Goal: Information Seeking & Learning: Learn about a topic

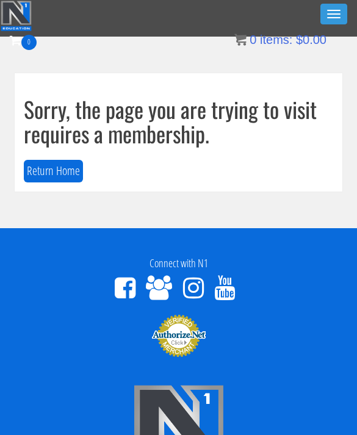
click at [341, 12] on button "Toggle navigation" at bounding box center [333, 14] width 27 height 21
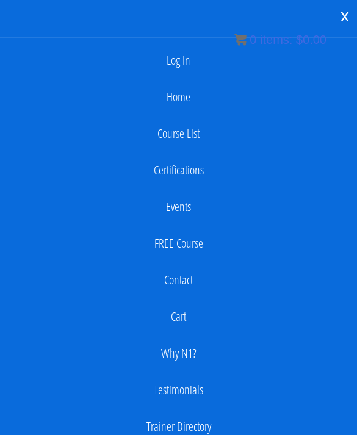
click at [179, 64] on link "Log In" at bounding box center [178, 60] width 344 height 24
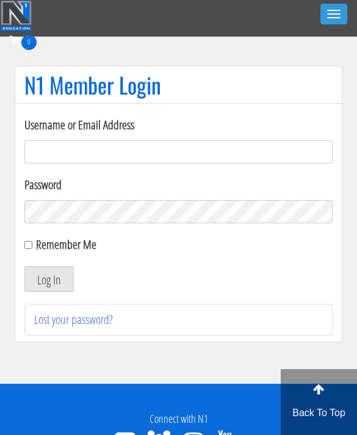
type input "kaylee@kayleekfitness.com"
click at [49, 279] on button "Log In" at bounding box center [48, 279] width 49 height 26
click at [154, 258] on form "Username or Email Address kaylee@kayleekfitness.com Password Remember Me Log In" at bounding box center [178, 204] width 308 height 176
click at [45, 284] on button "Log In" at bounding box center [48, 279] width 49 height 26
click at [60, 285] on button "Log In" at bounding box center [48, 279] width 49 height 26
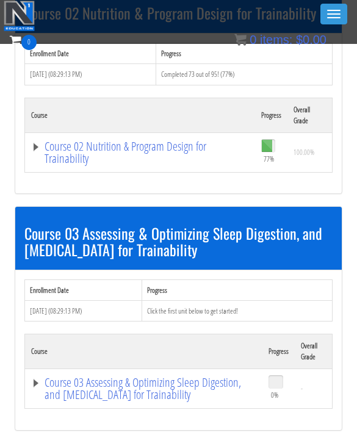
scroll to position [474, 0]
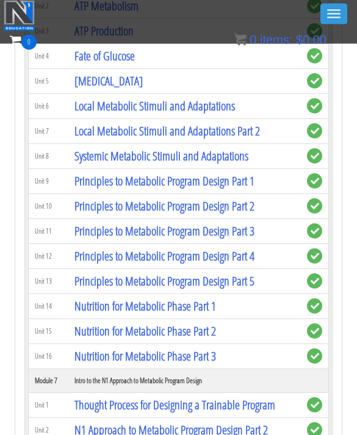
scroll to position [1431, 0]
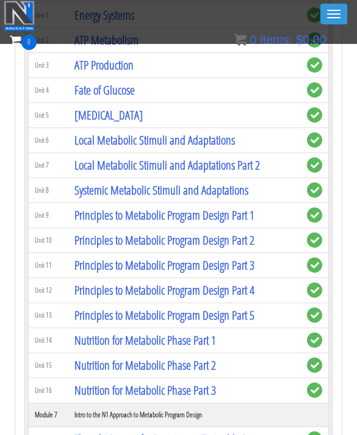
click at [240, 196] on link "Systemic Metabolic Stimuli and Adaptations" at bounding box center [161, 190] width 174 height 16
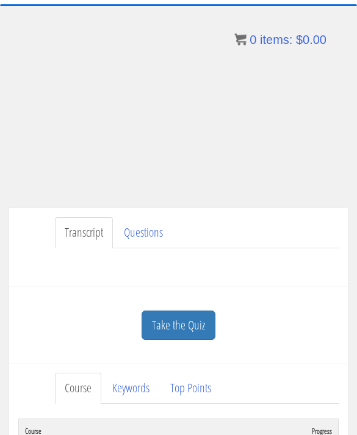
scroll to position [67, 0]
click at [288, 232] on ul "Transcript Questions" at bounding box center [196, 232] width 283 height 31
click at [261, 241] on ul "Transcript Questions" at bounding box center [196, 232] width 283 height 31
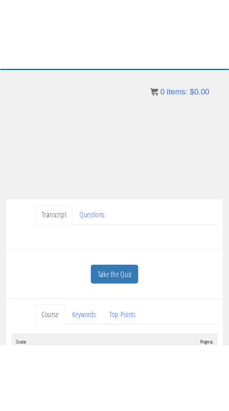
scroll to position [0, 0]
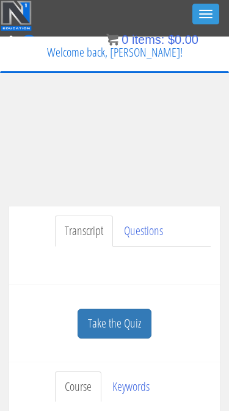
click at [51, 281] on div "Transcript Questions Have a question on this unit? Please submit it here: Name …" at bounding box center [114, 246] width 210 height 79
click at [68, 257] on div "Have a question on this unit? Please submit it here: Name * First Last Email * *" at bounding box center [114, 261] width 192 height 29
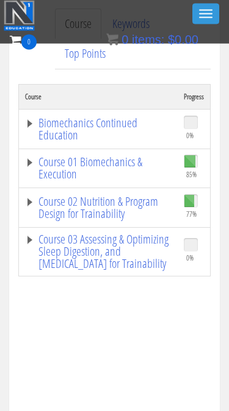
click at [108, 211] on link "Course 02 Nutrition & Program Design for Trainability" at bounding box center [98, 208] width 146 height 24
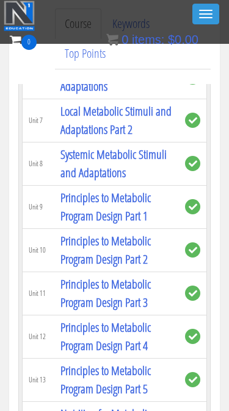
scroll to position [1248, 0]
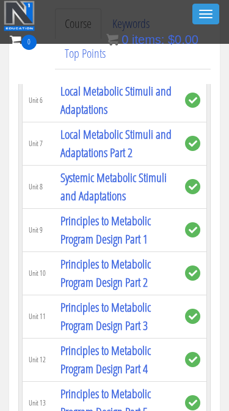
click at [138, 213] on link "Principles to Metabolic Program Design Part 1" at bounding box center [105, 230] width 90 height 35
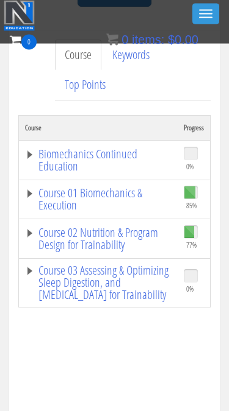
scroll to position [299, 0]
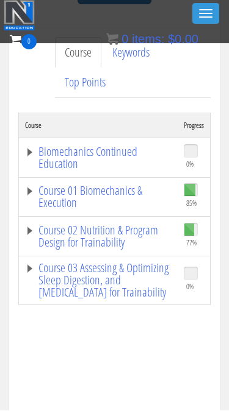
click at [63, 238] on link "Course 02 Nutrition & Program Design for Trainability" at bounding box center [98, 237] width 146 height 24
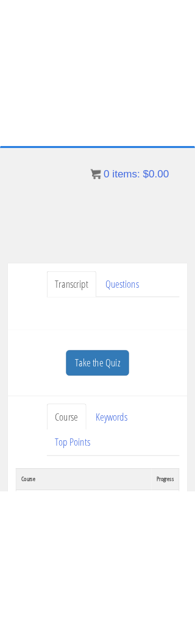
scroll to position [0, 0]
